Goal: Task Accomplishment & Management: Manage account settings

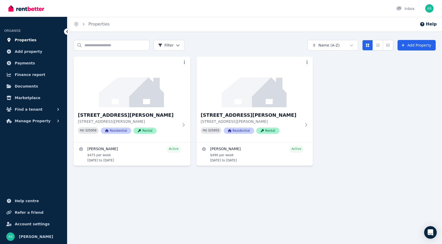
click at [26, 40] on span "Properties" at bounding box center [26, 40] width 22 height 6
click at [110, 116] on h3 "[STREET_ADDRESS][PERSON_NAME]" at bounding box center [128, 115] width 101 height 7
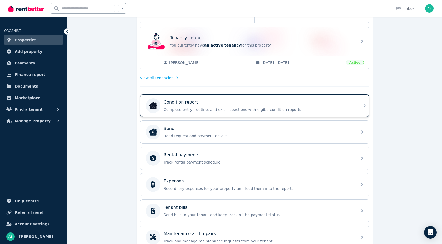
scroll to position [101, 0]
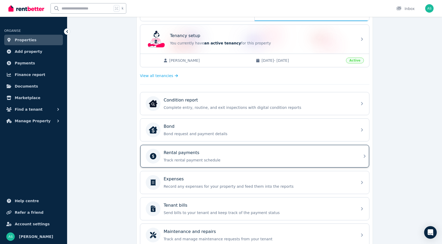
click at [186, 153] on p "Rental payments" at bounding box center [182, 153] width 36 height 6
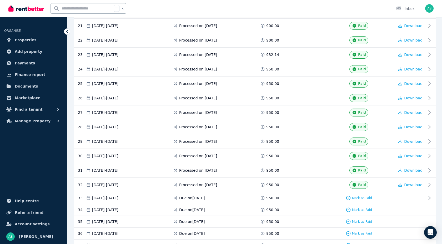
scroll to position [402, 0]
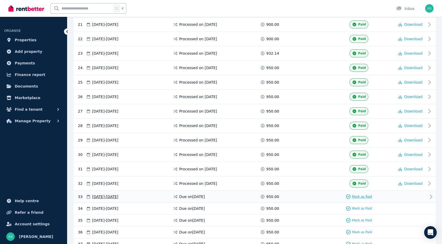
click at [349, 196] on icon at bounding box center [349, 197] width 4 height 4
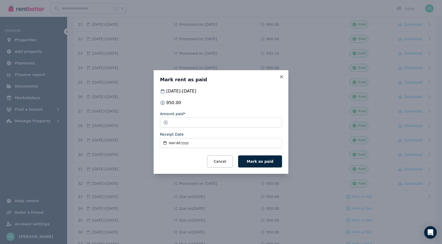
click at [172, 143] on input "Receipt Date" at bounding box center [221, 143] width 122 height 10
type input "**********"
click at [253, 162] on span "Mark as paid" at bounding box center [260, 161] width 27 height 4
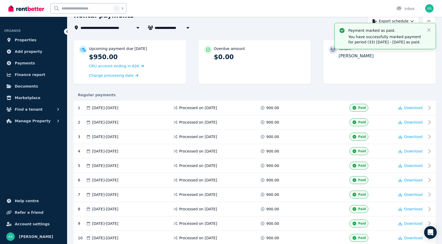
scroll to position [0, 0]
